Goal: Find contact information: Find contact information

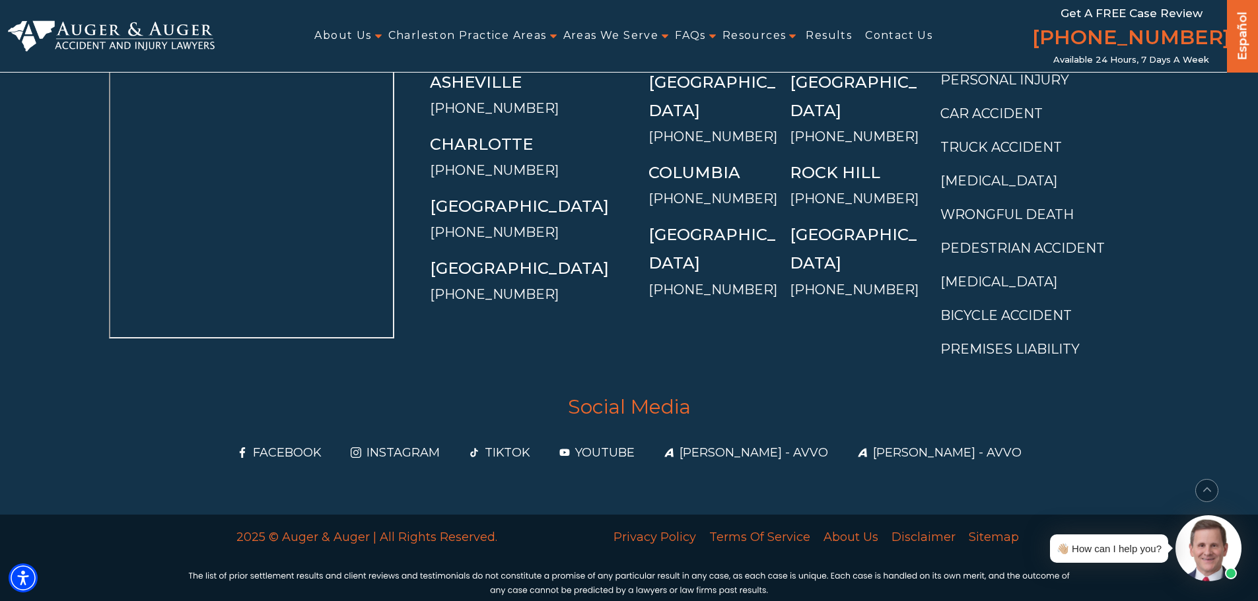
scroll to position [8718, 0]
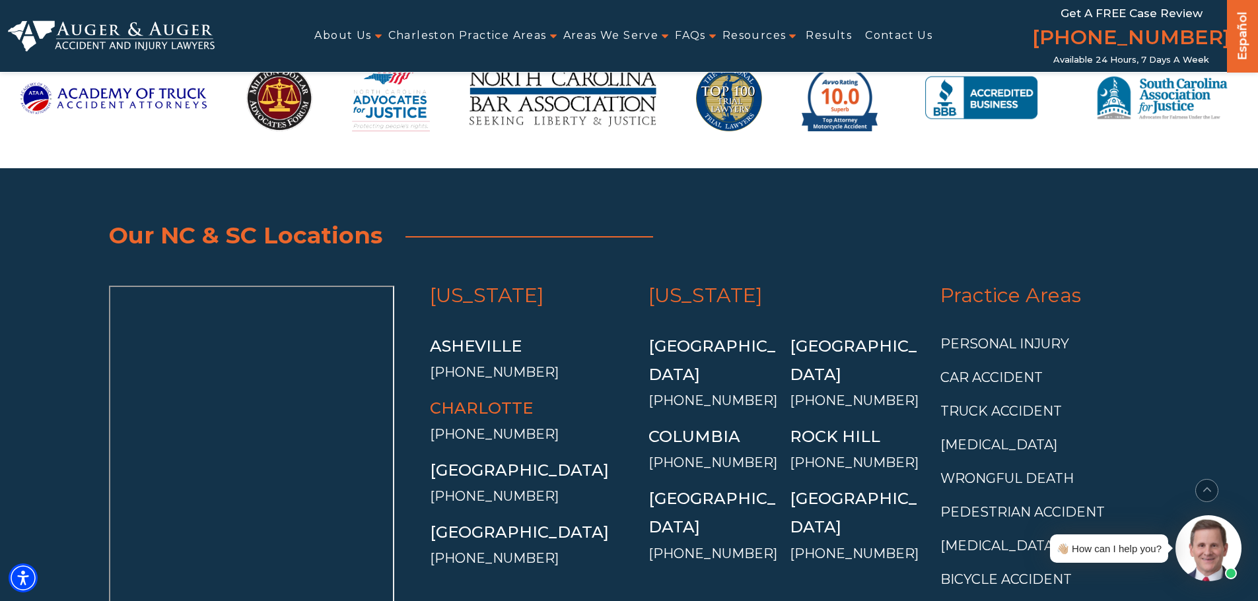
click at [474, 399] on link "Charlotte" at bounding box center [481, 408] width 103 height 19
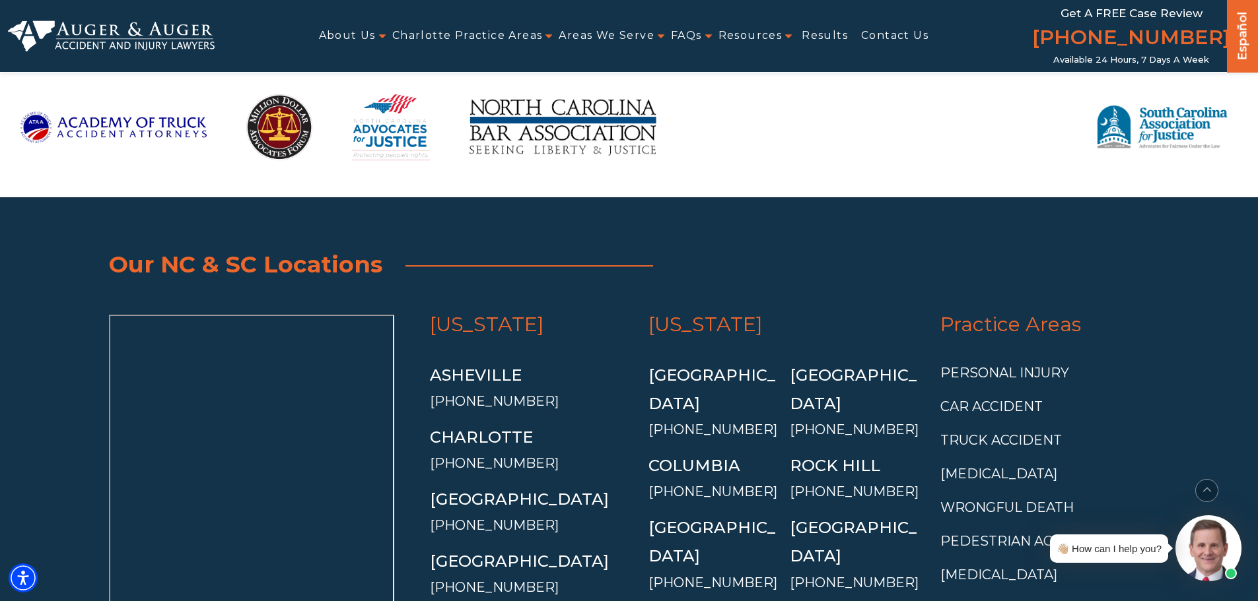
scroll to position [10762, 0]
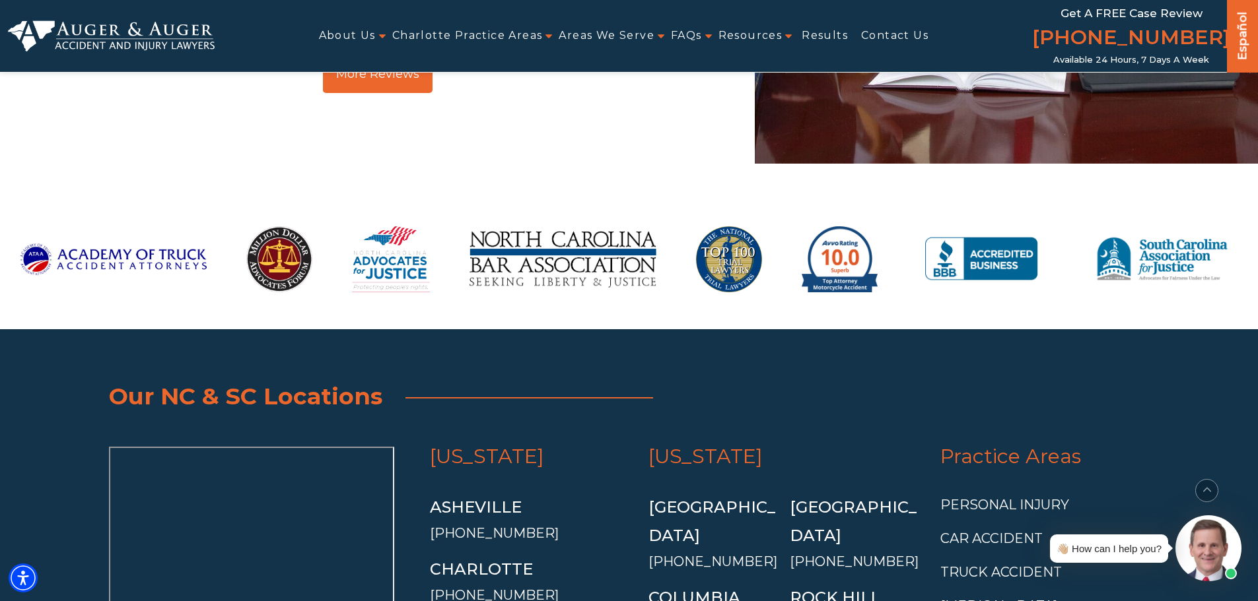
click at [481, 444] on link "[US_STATE]" at bounding box center [487, 456] width 114 height 24
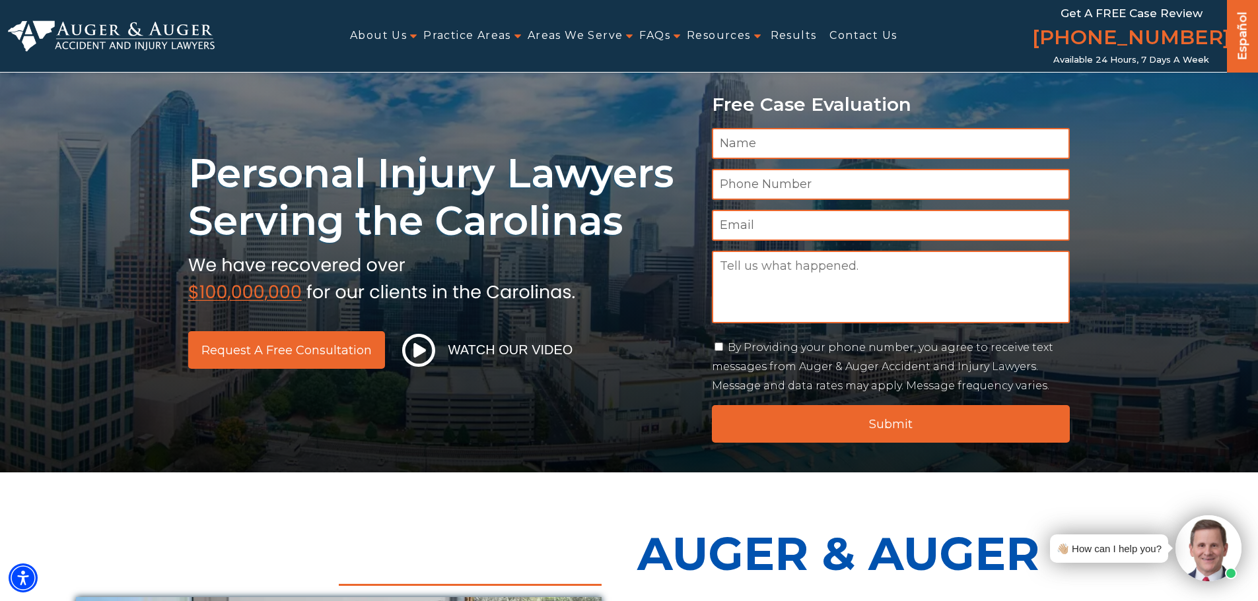
drag, startPoint x: 650, startPoint y: 426, endPoint x: 679, endPoint y: 186, distance: 242.7
click at [878, 34] on link "Contact Us" at bounding box center [862, 36] width 67 height 30
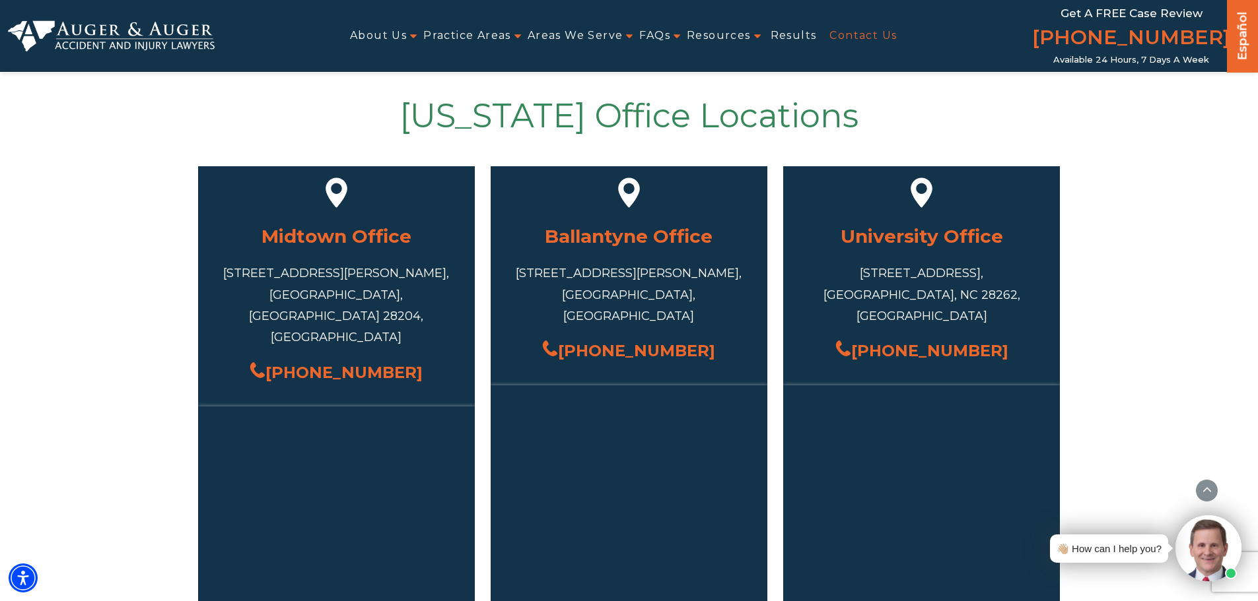
scroll to position [396, 0]
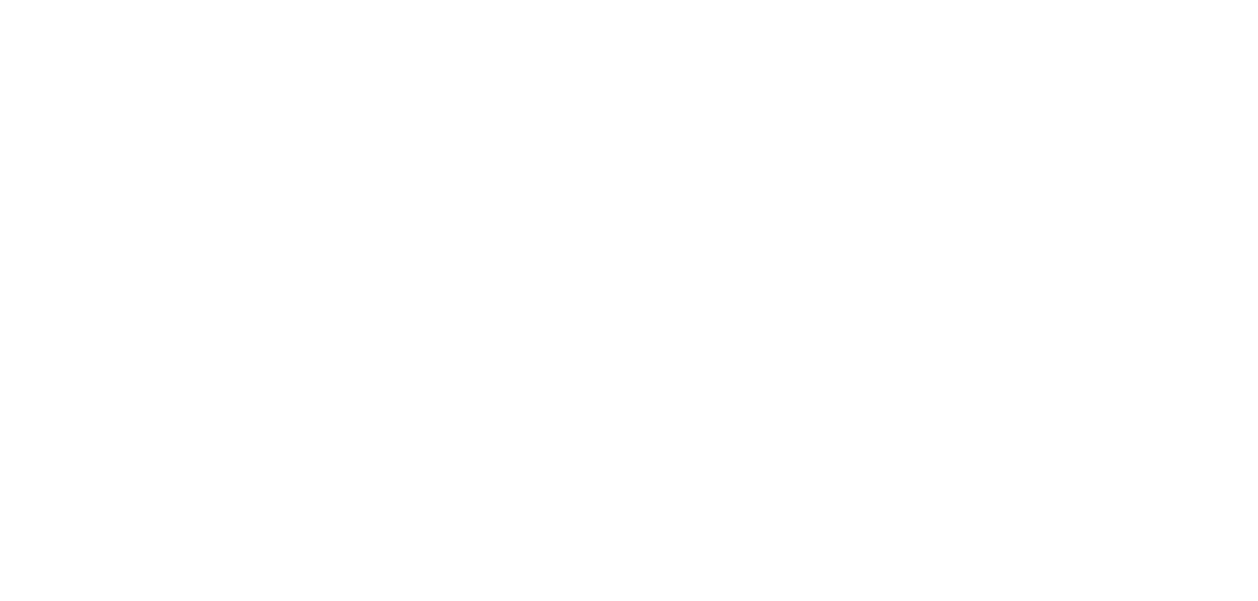
scroll to position [10762, 0]
